Goal: Transaction & Acquisition: Purchase product/service

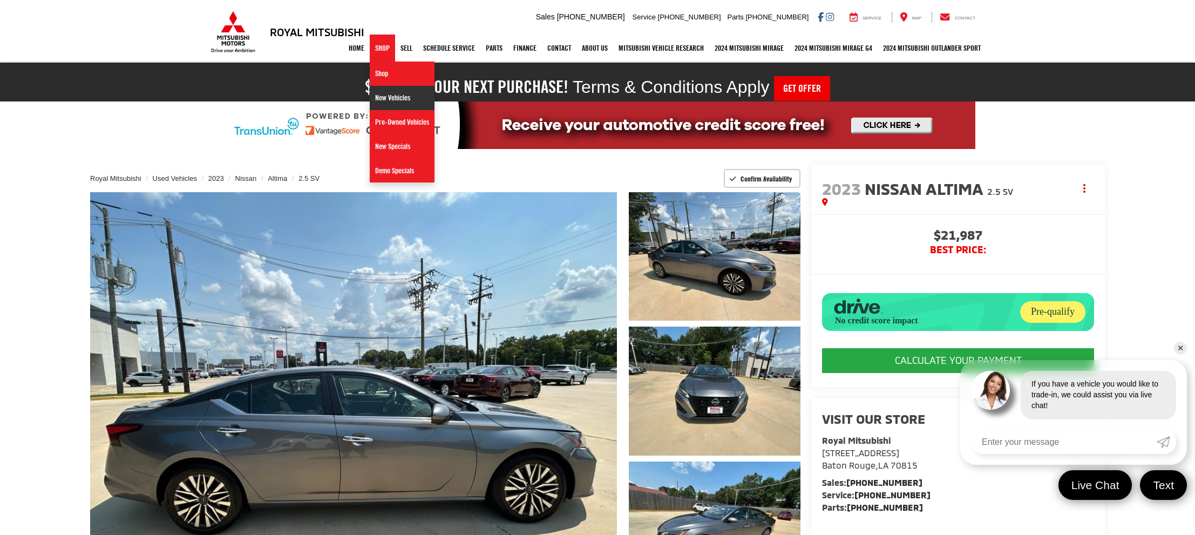
click at [408, 101] on link "New Vehicles" at bounding box center [402, 98] width 65 height 24
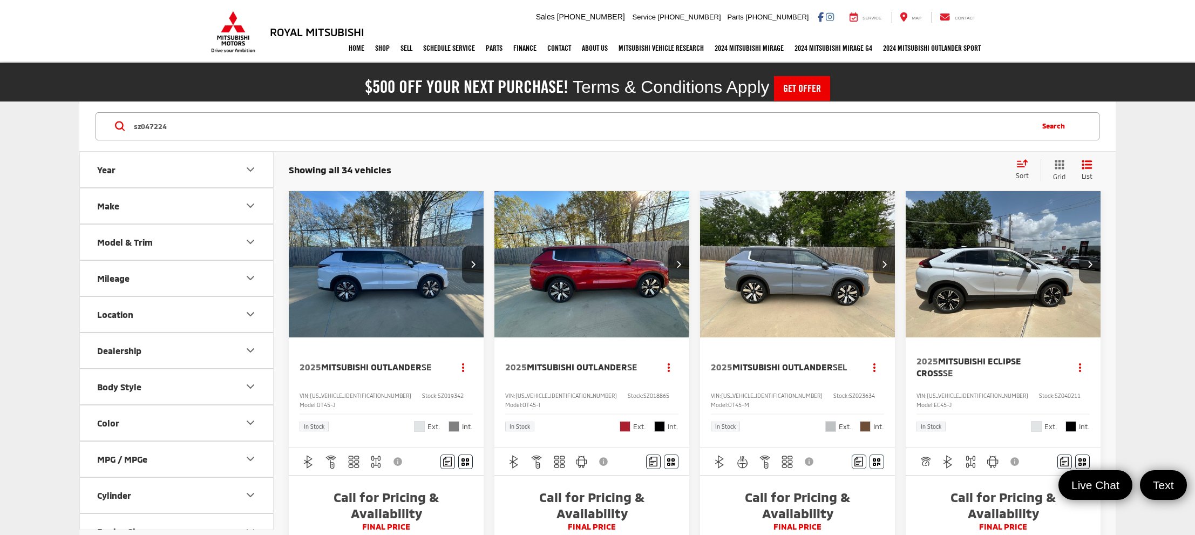
type input "sz047224"
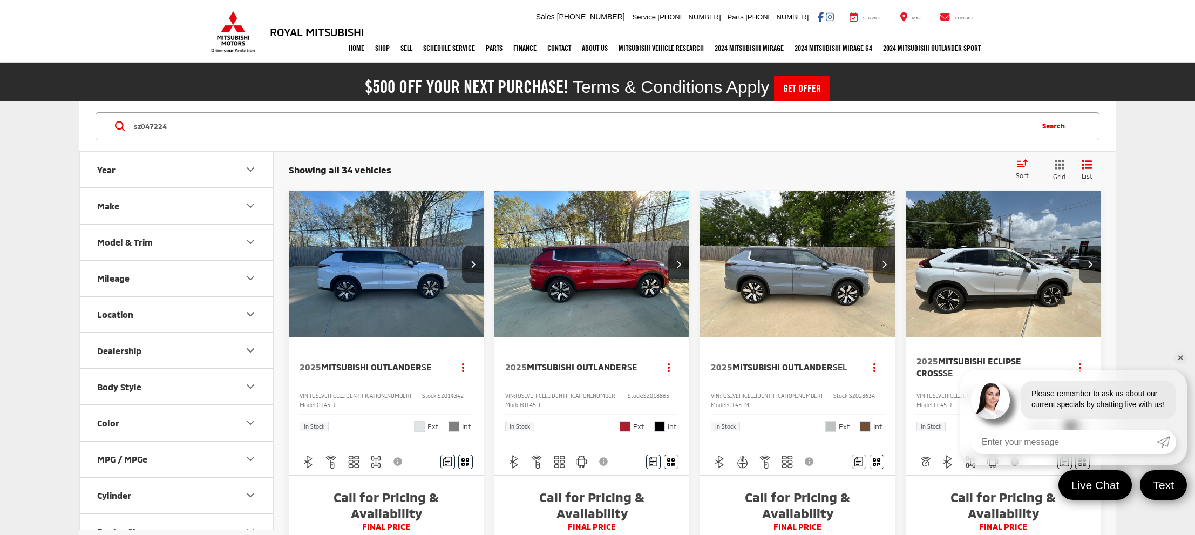
click at [1057, 126] on button "Search" at bounding box center [1056, 126] width 49 height 27
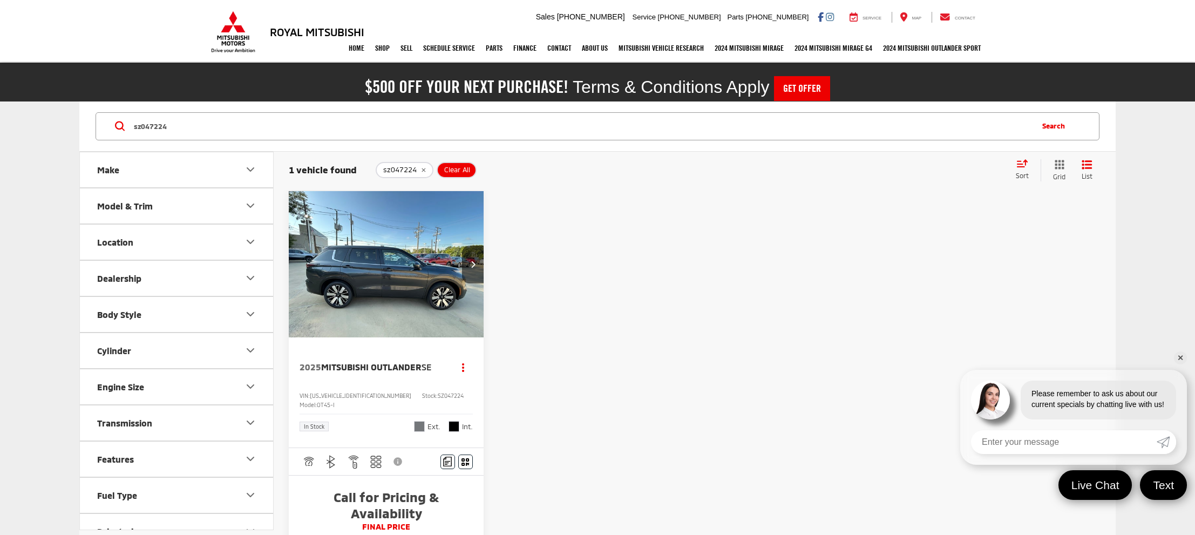
click at [411, 236] on img "2025 Mitsubishi Outlander SE 0" at bounding box center [386, 264] width 196 height 147
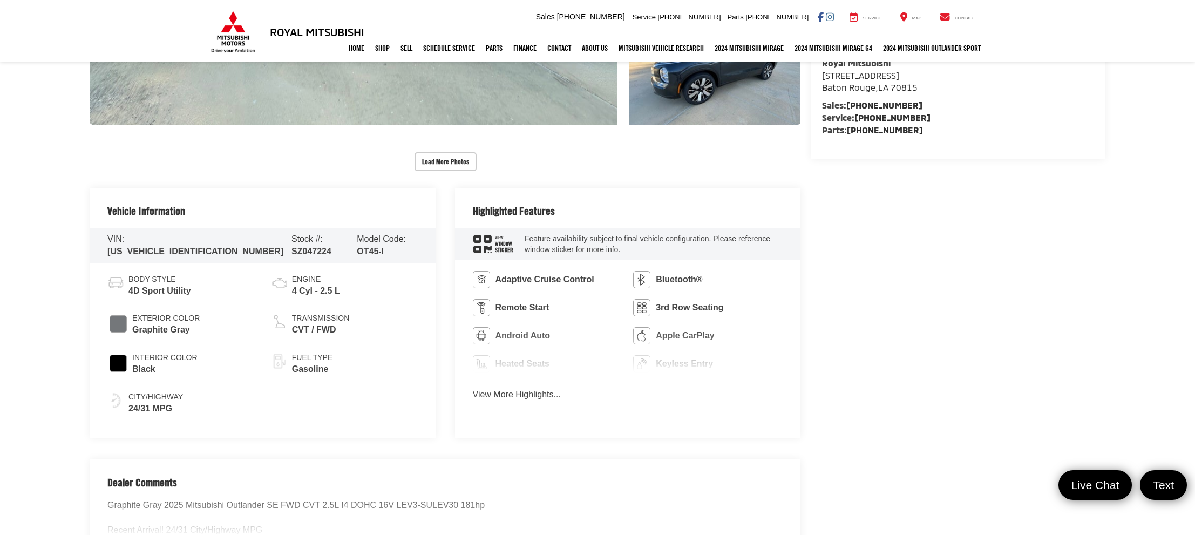
scroll to position [525, 0]
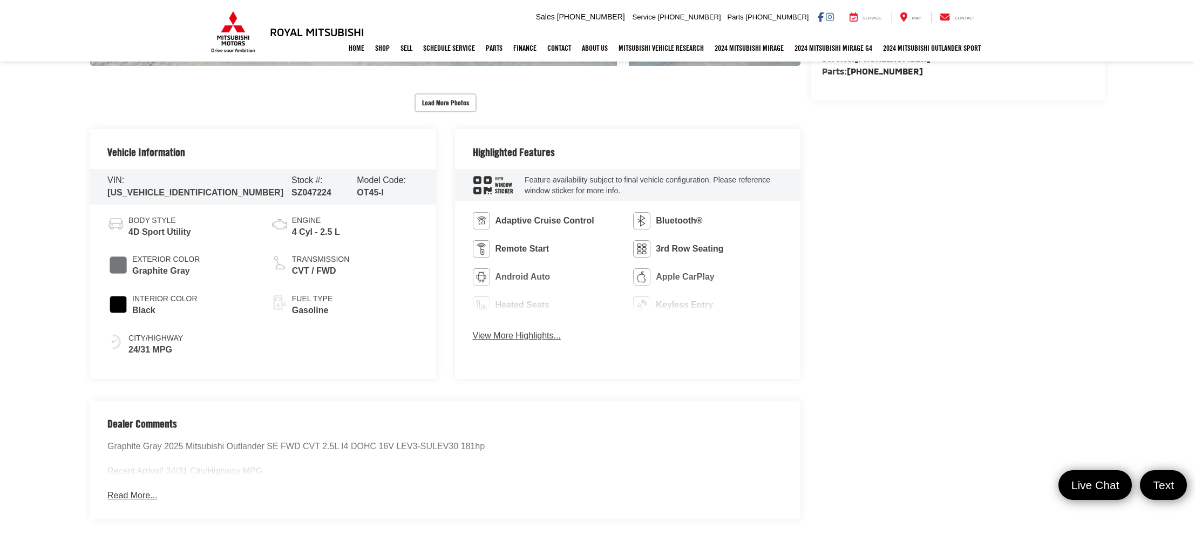
click at [530, 334] on button "View More Highlights..." at bounding box center [517, 336] width 88 height 12
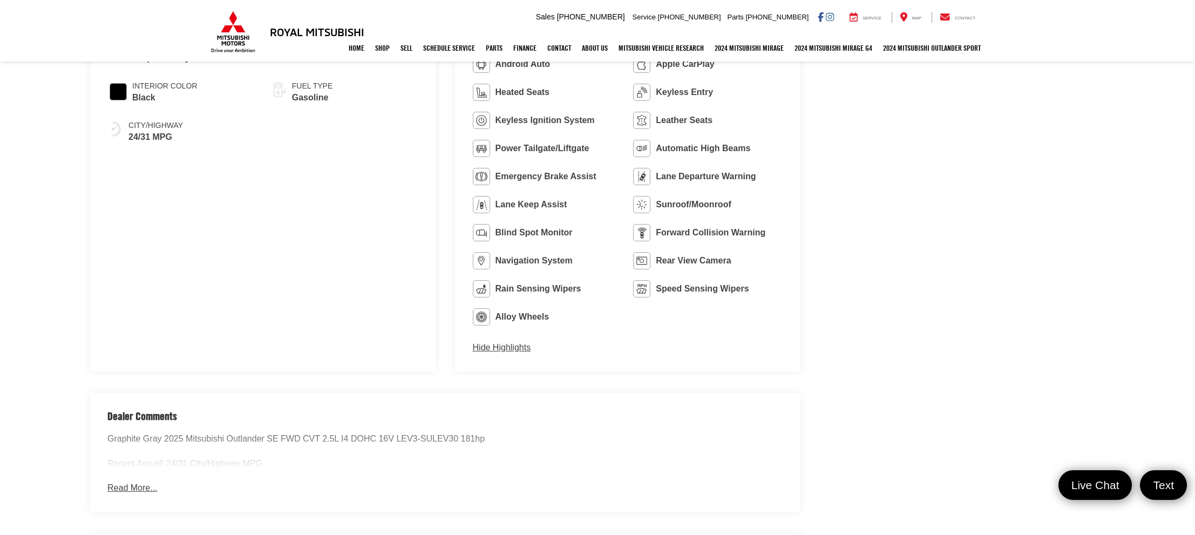
scroll to position [758, 0]
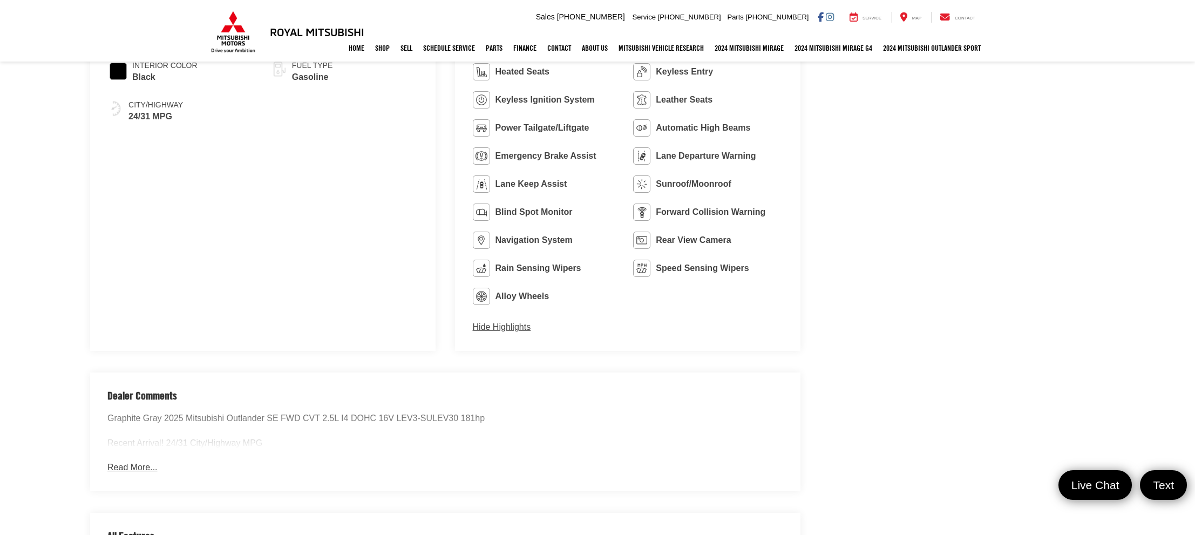
click at [129, 472] on button "Read More..." at bounding box center [132, 468] width 50 height 12
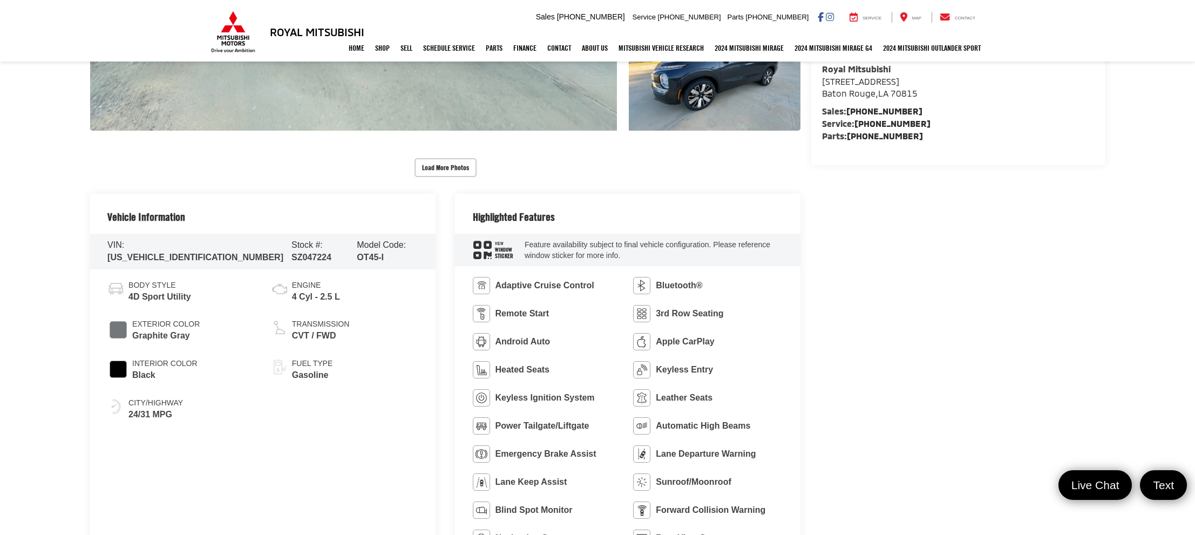
scroll to position [437, 0]
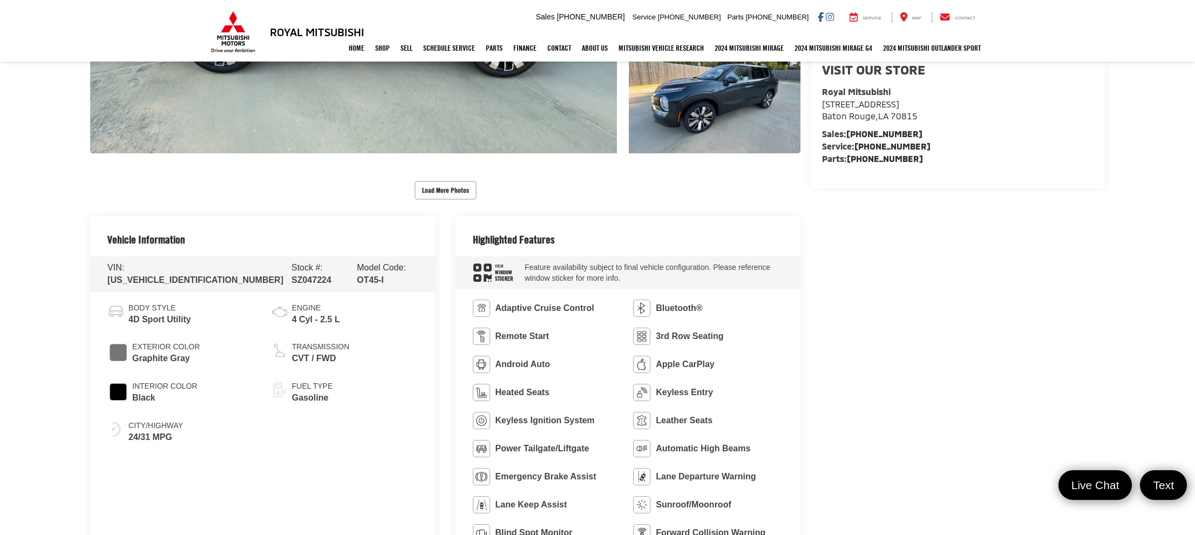
click at [576, 304] on span "Adaptive Cruise Control" at bounding box center [545, 308] width 99 height 12
click at [713, 322] on ul "Adaptive Cruise Control Bluetooth® Remote Start 3rd Row Seating Android Auto Ap…" at bounding box center [628, 463] width 310 height 326
click at [706, 332] on span "3rd Row Seating" at bounding box center [689, 336] width 67 height 12
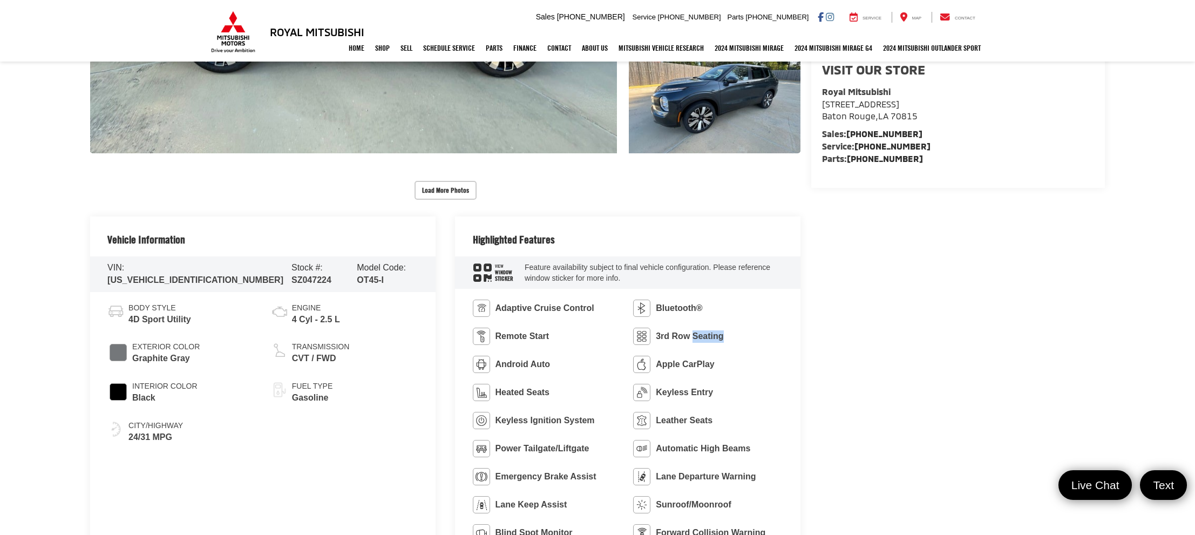
click at [706, 332] on span "3rd Row Seating" at bounding box center [689, 336] width 67 height 12
click at [710, 346] on ul "Adaptive Cruise Control Bluetooth® Remote Start 3rd Row Seating Android Auto Ap…" at bounding box center [628, 463] width 310 height 326
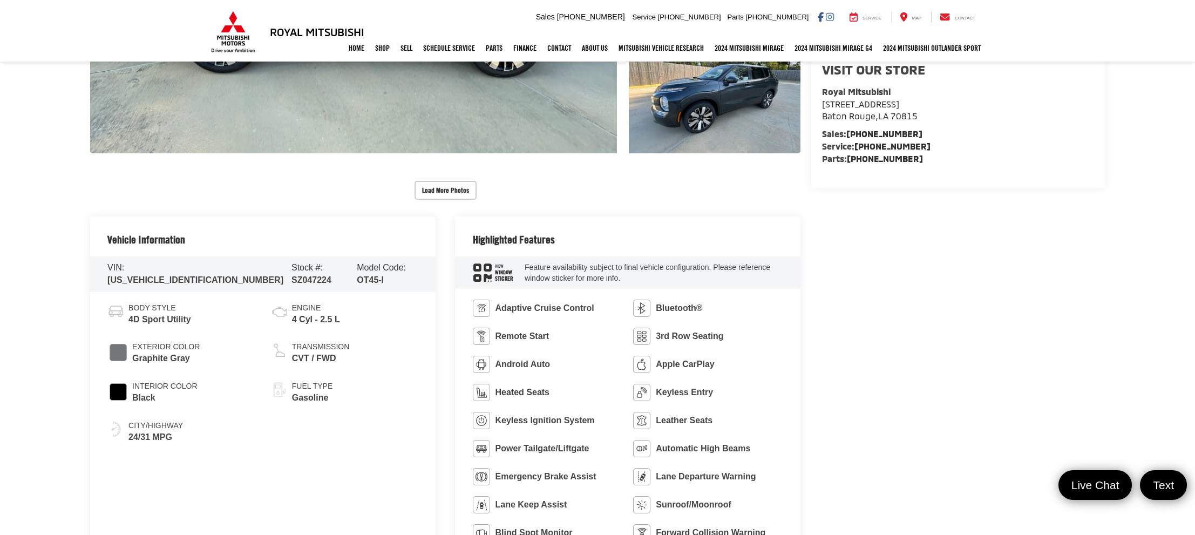
click at [706, 375] on ul "Adaptive Cruise Control Bluetooth® Remote Start 3rd Row Seating Android Auto Ap…" at bounding box center [628, 463] width 310 height 326
click at [703, 396] on span "Keyless Entry" at bounding box center [684, 392] width 57 height 12
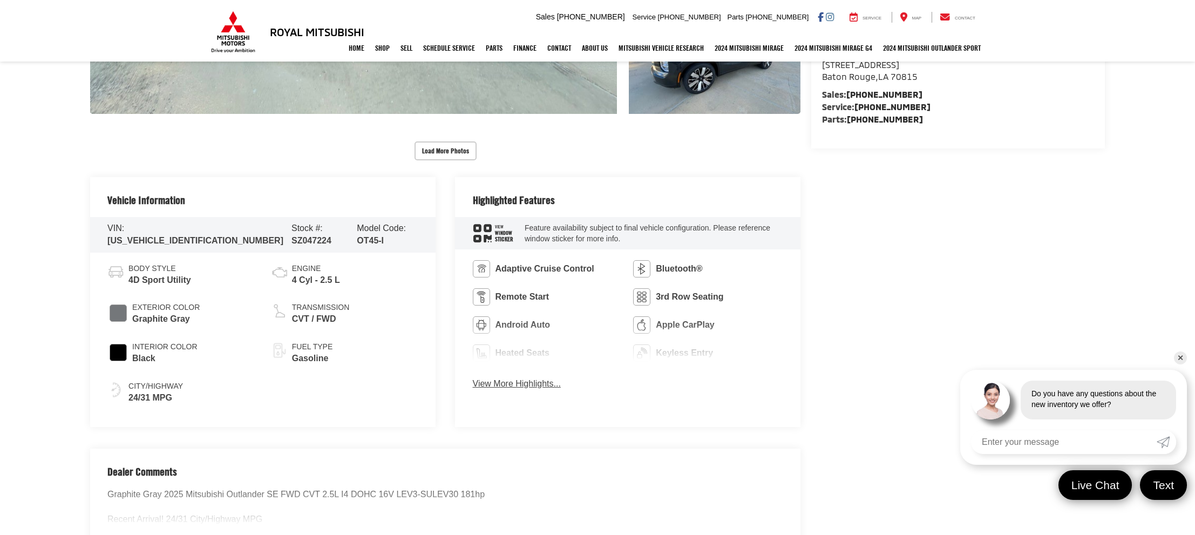
scroll to position [437, 0]
